Goal: Transaction & Acquisition: Purchase product/service

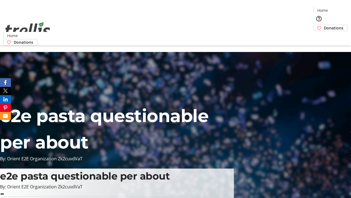
click at [324, 25] on span "Donations" at bounding box center [333, 28] width 19 height 6
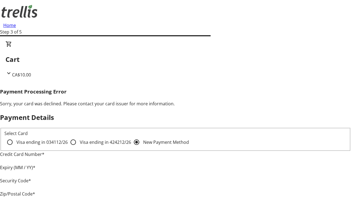
click at [68, 146] on input "Visa ending in 4242 12/26" at bounding box center [73, 141] width 11 height 11
radio input "true"
